Goal: Find specific page/section: Find specific page/section

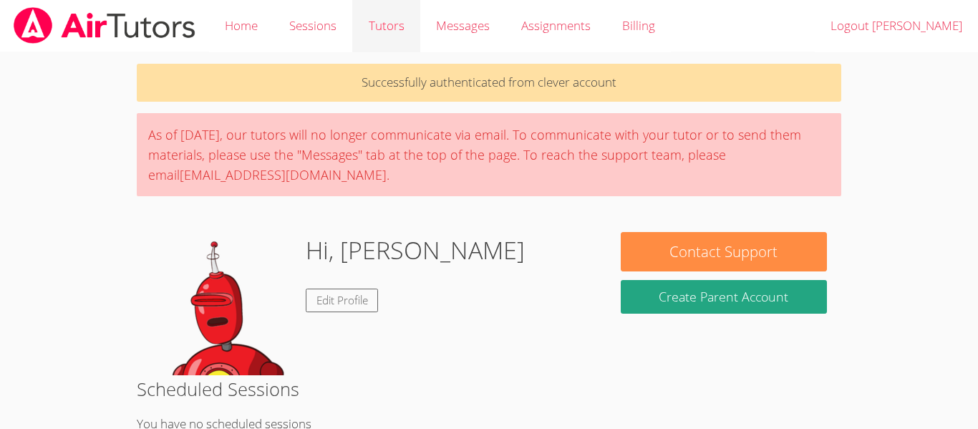
click at [383, 34] on link "Tutors" at bounding box center [385, 26] width 67 height 52
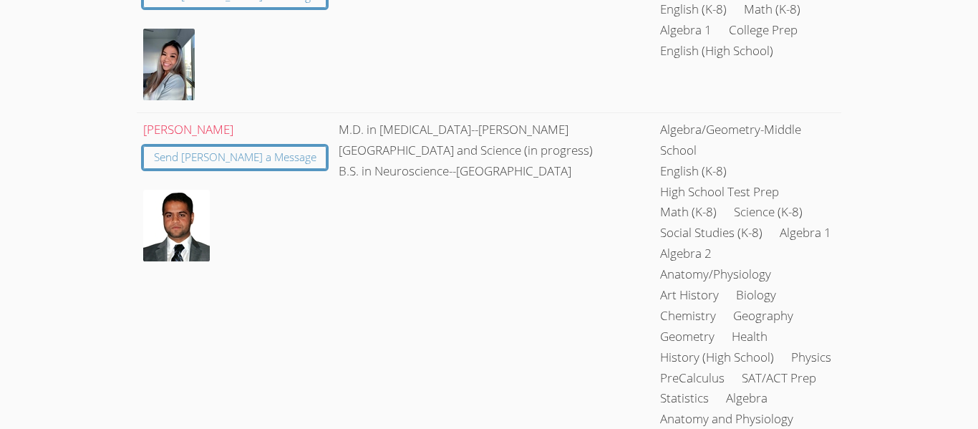
scroll to position [2094, 0]
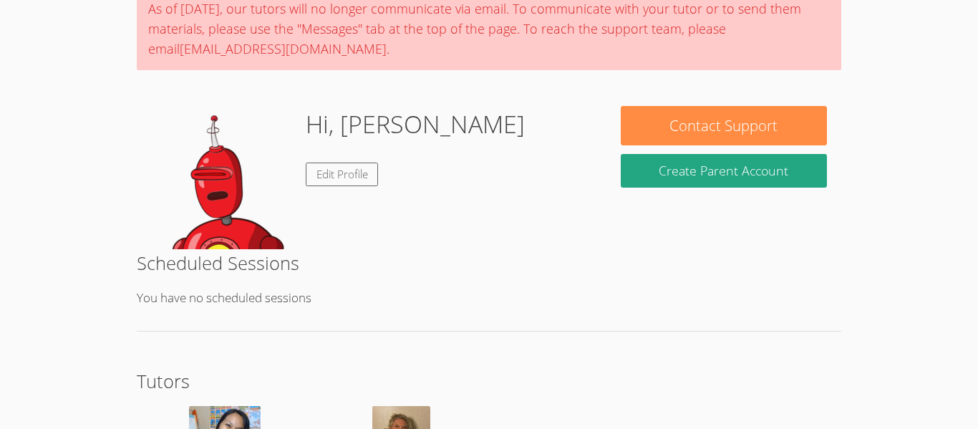
scroll to position [125, 0]
